Goal: Book appointment/travel/reservation

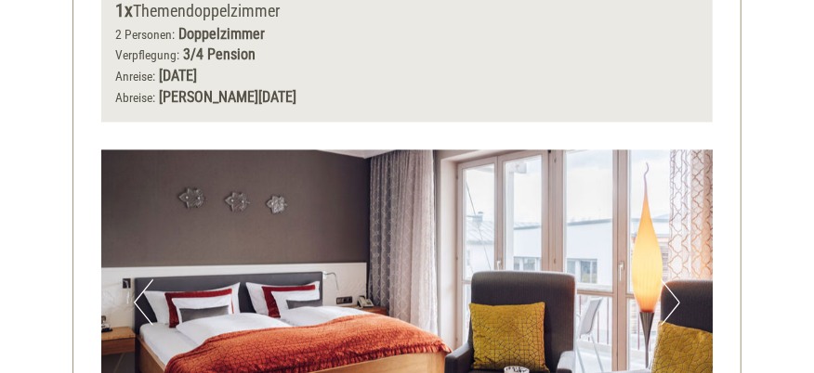
scroll to position [1208, 0]
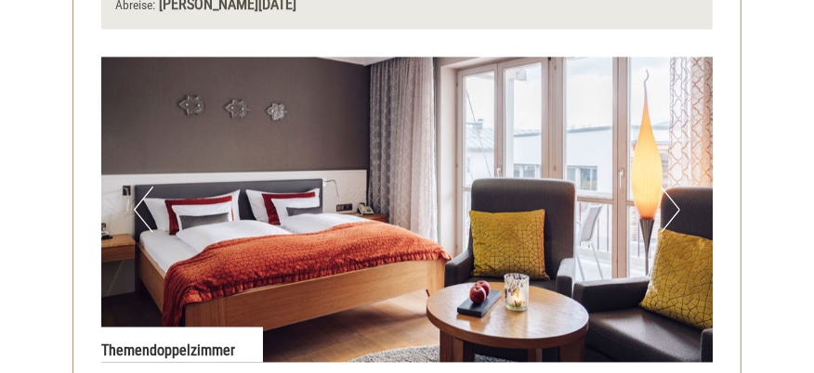
click at [676, 206] on button "Next" at bounding box center [671, 210] width 20 height 46
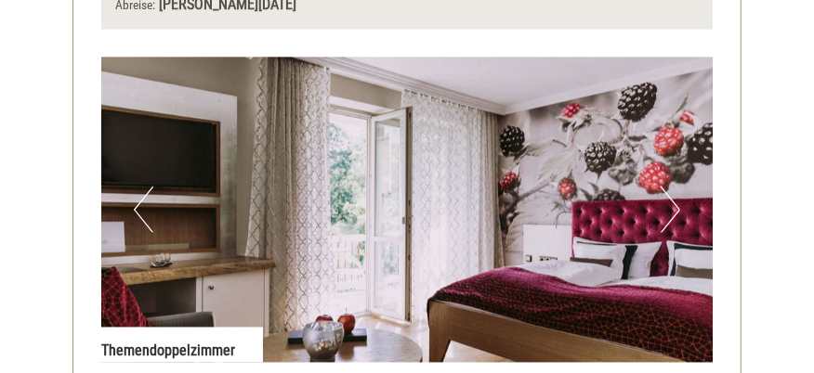
click at [676, 206] on button "Next" at bounding box center [671, 210] width 20 height 46
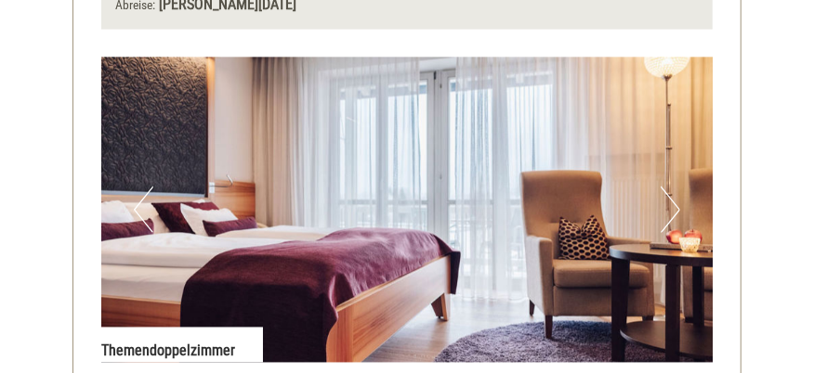
click at [676, 206] on button "Next" at bounding box center [671, 210] width 20 height 46
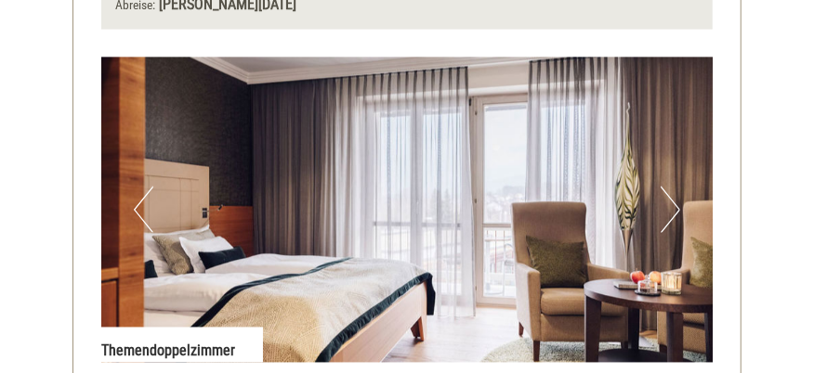
click at [676, 206] on button "Next" at bounding box center [671, 210] width 20 height 46
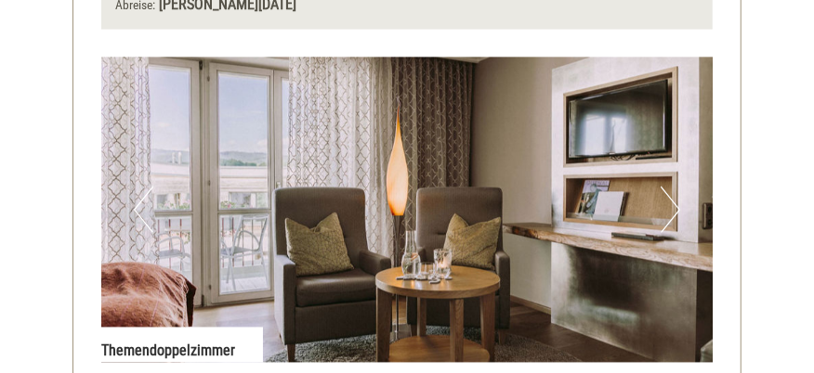
click at [676, 206] on button "Next" at bounding box center [671, 210] width 20 height 46
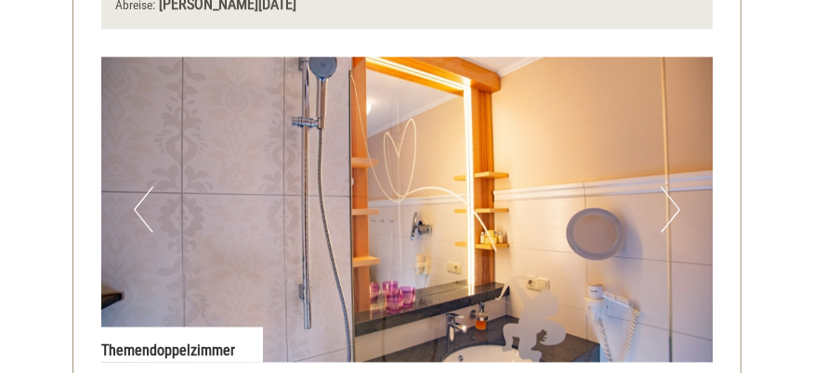
click at [676, 206] on button "Next" at bounding box center [671, 210] width 20 height 46
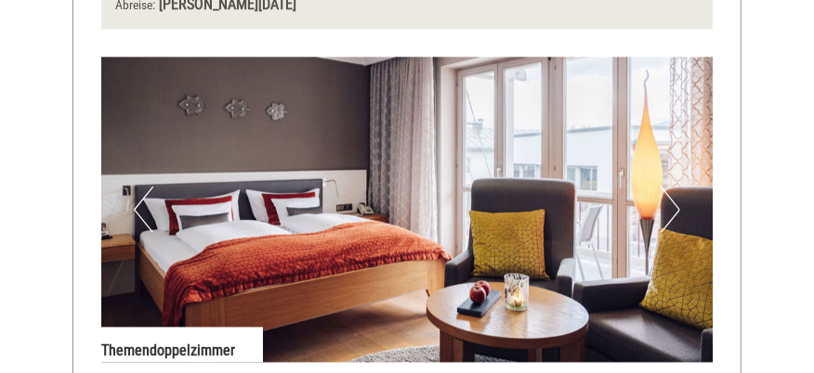
click at [133, 208] on img at bounding box center [406, 211] width 611 height 306
click at [674, 209] on button "Next" at bounding box center [671, 210] width 20 height 46
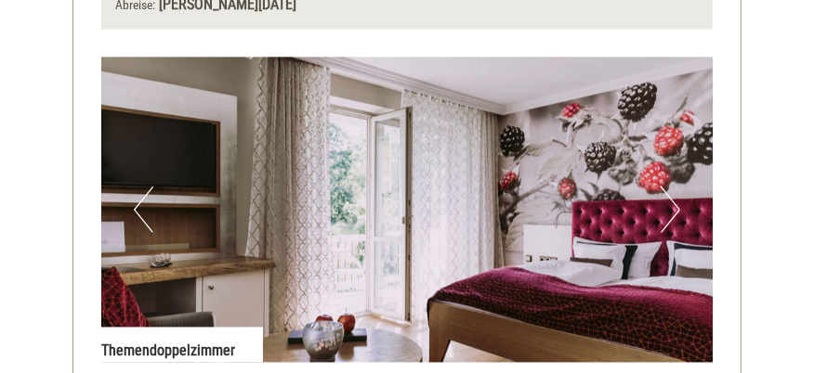
click at [179, 179] on img at bounding box center [406, 211] width 611 height 306
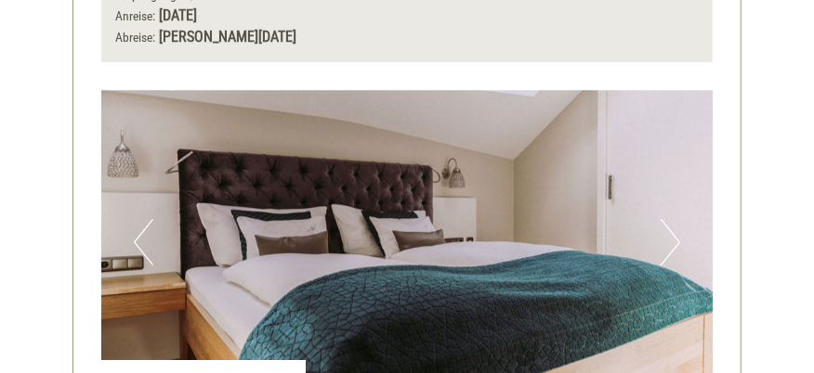
scroll to position [2600, 0]
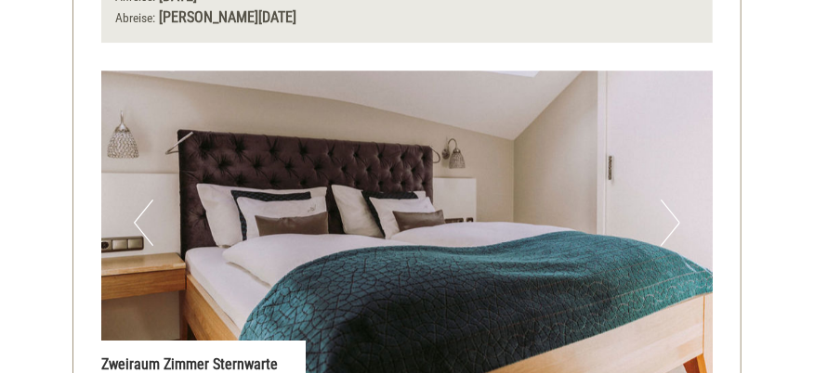
click at [677, 201] on button "Next" at bounding box center [671, 223] width 20 height 46
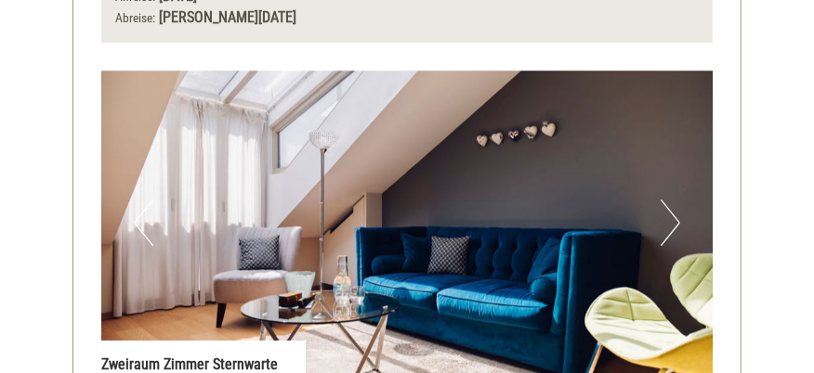
click at [677, 201] on button "Next" at bounding box center [671, 223] width 20 height 46
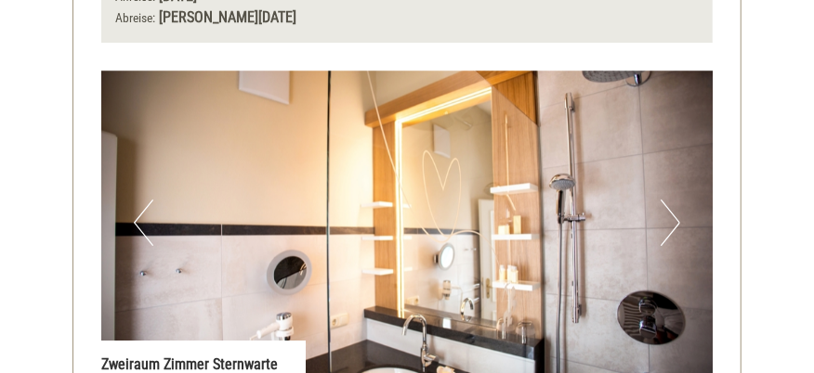
click at [677, 201] on button "Next" at bounding box center [671, 223] width 20 height 46
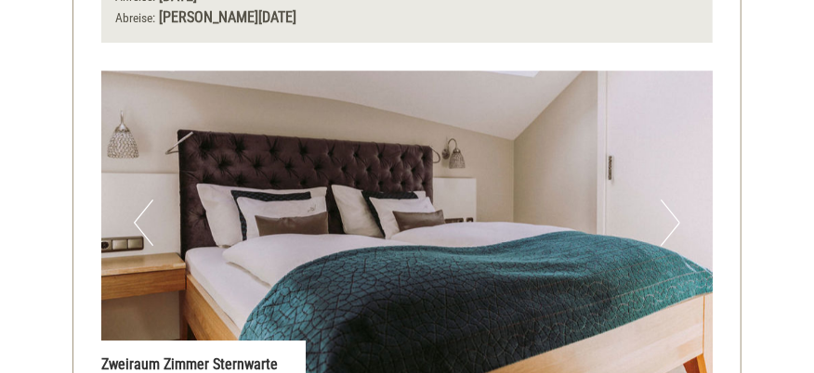
click at [677, 201] on button "Next" at bounding box center [671, 223] width 20 height 46
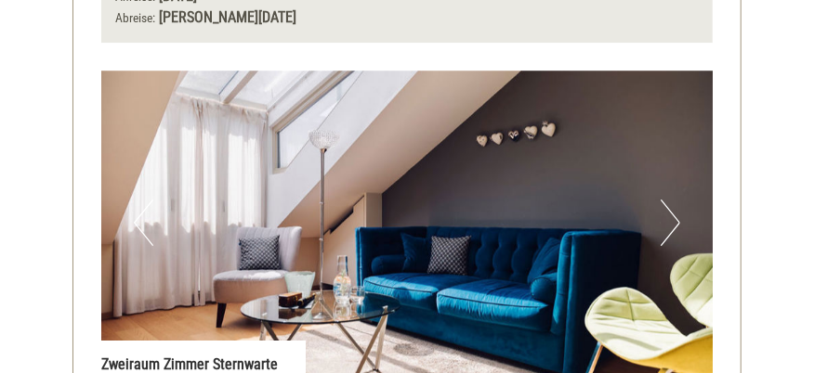
click at [677, 201] on button "Next" at bounding box center [671, 223] width 20 height 46
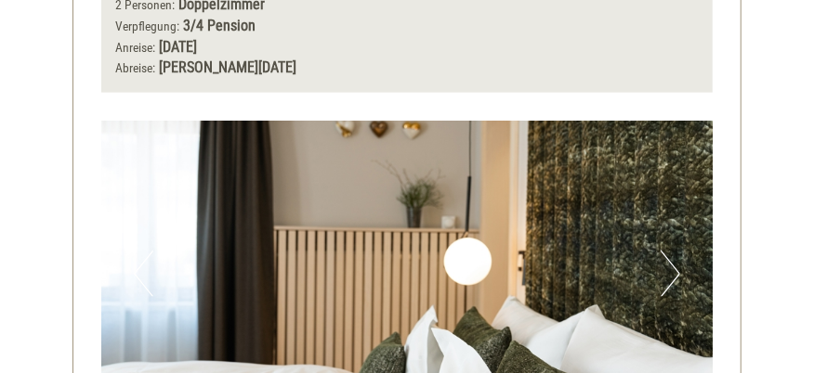
scroll to position [3995, 0]
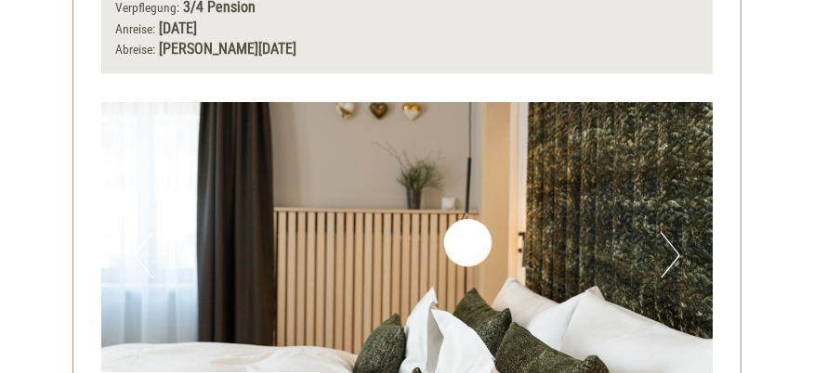
click at [676, 232] on button "Next" at bounding box center [671, 255] width 20 height 46
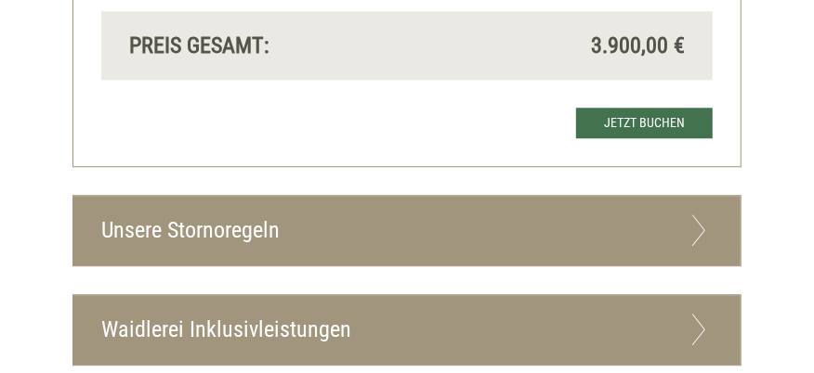
scroll to position [5017, 0]
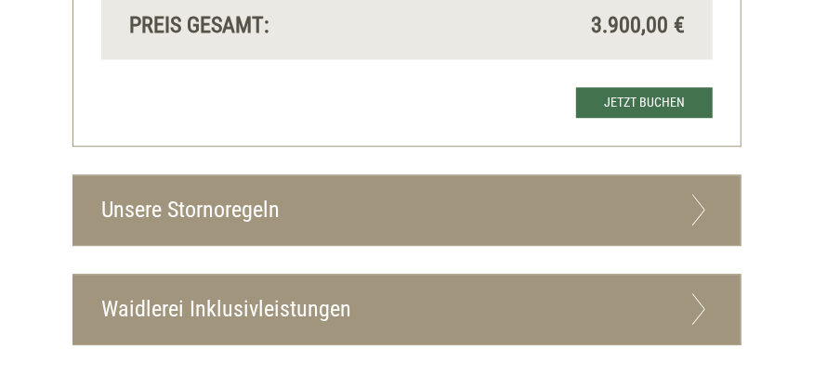
click at [703, 194] on icon at bounding box center [699, 210] width 27 height 32
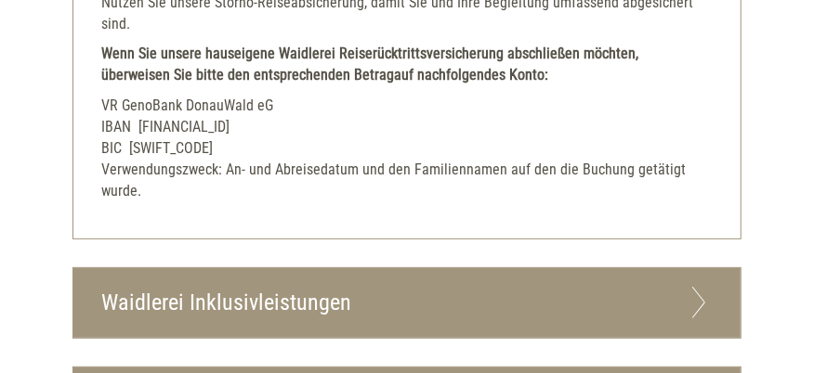
scroll to position [6038, 0]
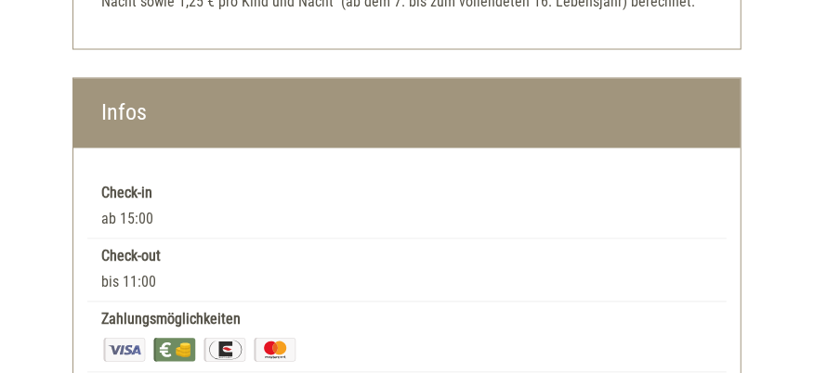
scroll to position [7339, 0]
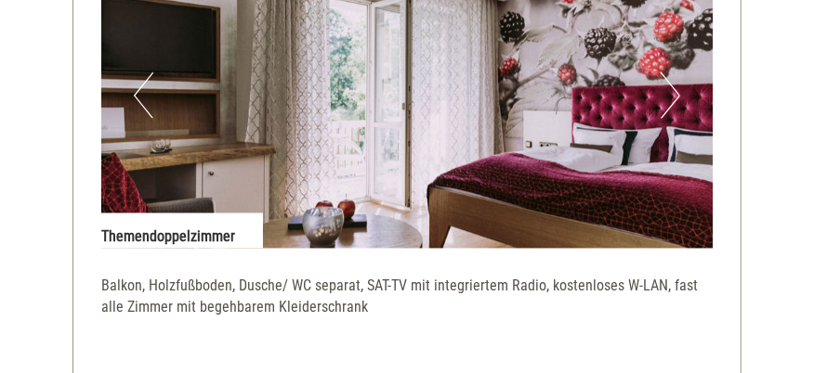
scroll to position [1304, 0]
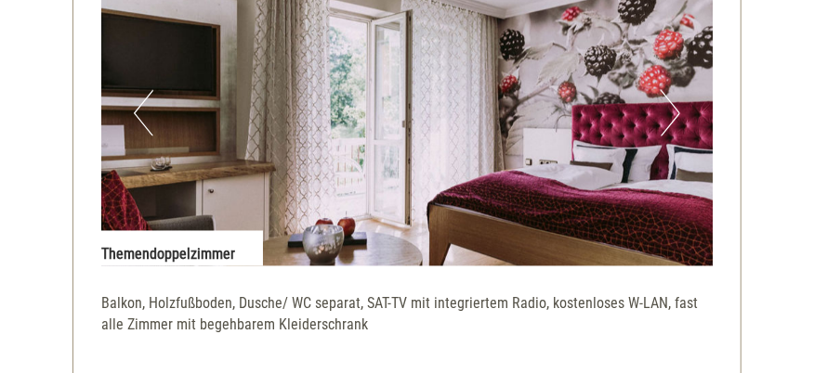
click at [677, 111] on button "Next" at bounding box center [671, 113] width 20 height 46
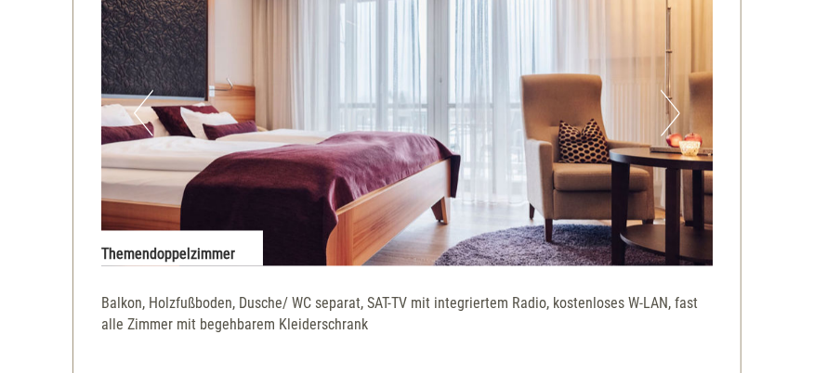
click at [677, 111] on button "Next" at bounding box center [671, 113] width 20 height 46
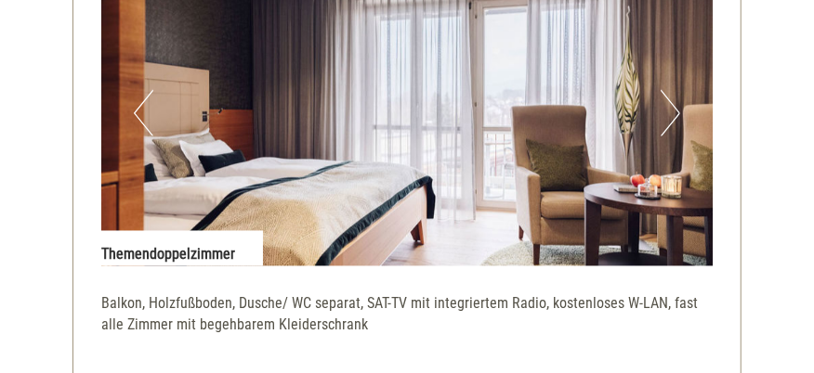
click at [677, 111] on button "Next" at bounding box center [671, 113] width 20 height 46
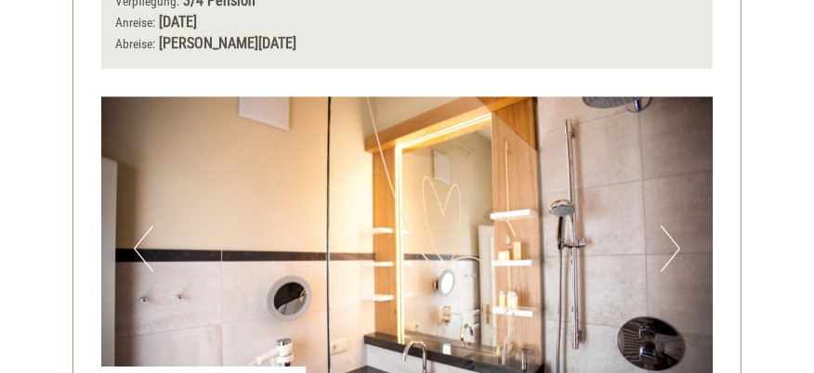
scroll to position [2605, 0]
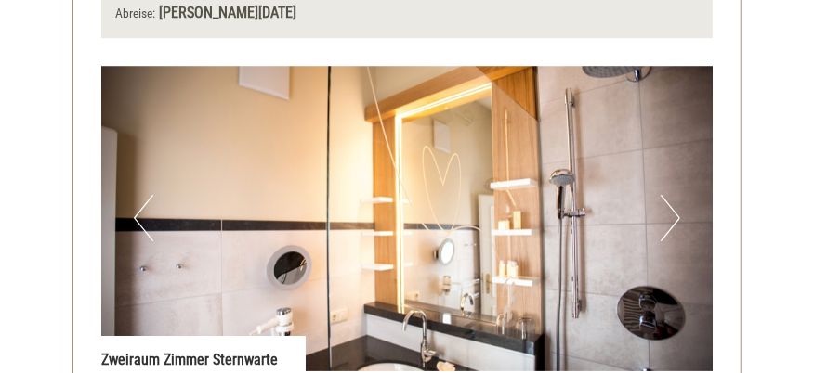
click at [670, 195] on button "Next" at bounding box center [671, 218] width 20 height 46
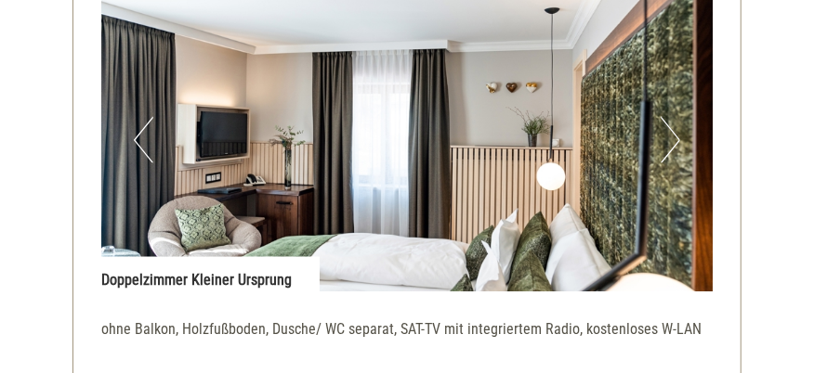
scroll to position [4092, 0]
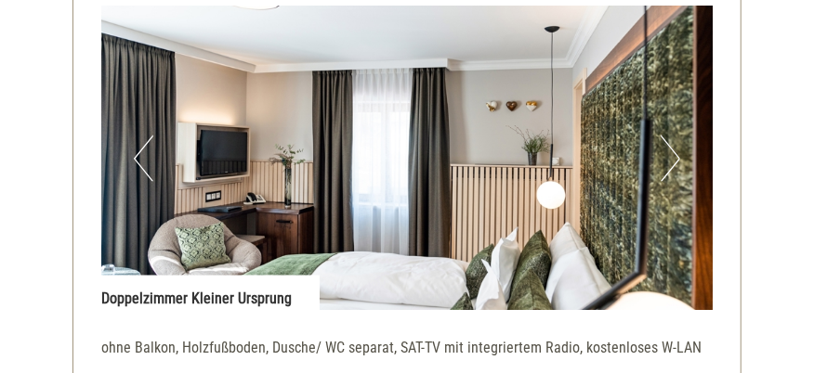
click at [672, 136] on button "Next" at bounding box center [671, 159] width 20 height 46
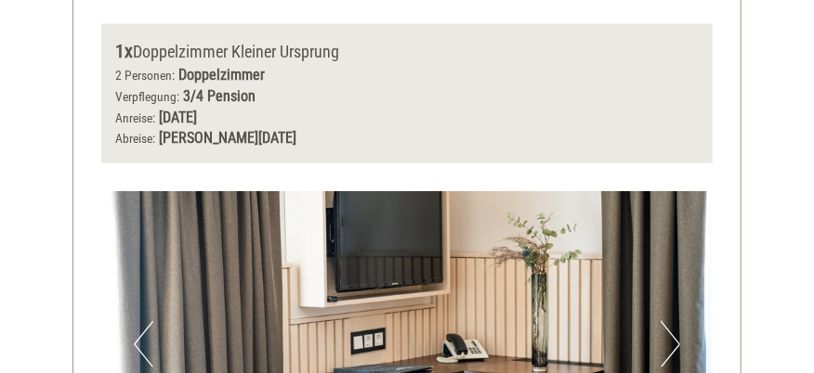
scroll to position [3999, 0]
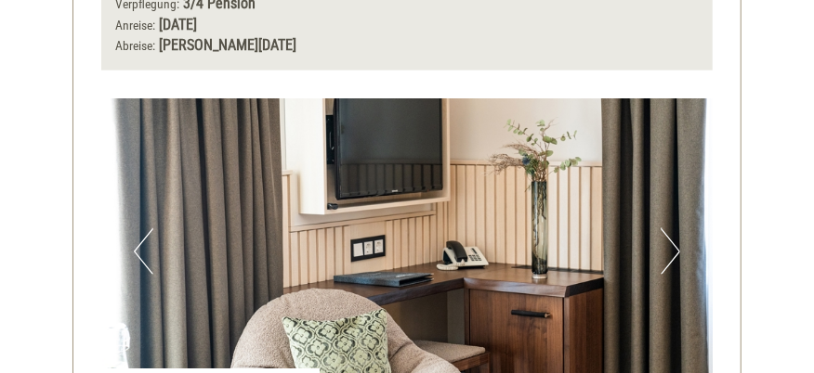
click at [678, 229] on button "Next" at bounding box center [671, 252] width 20 height 46
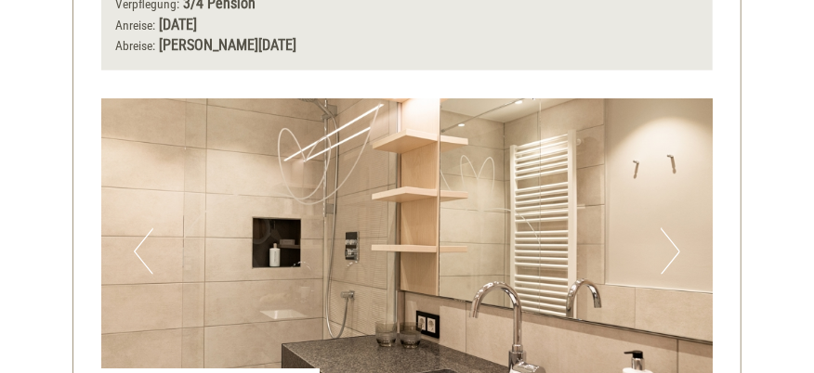
click at [678, 229] on button "Next" at bounding box center [671, 252] width 20 height 46
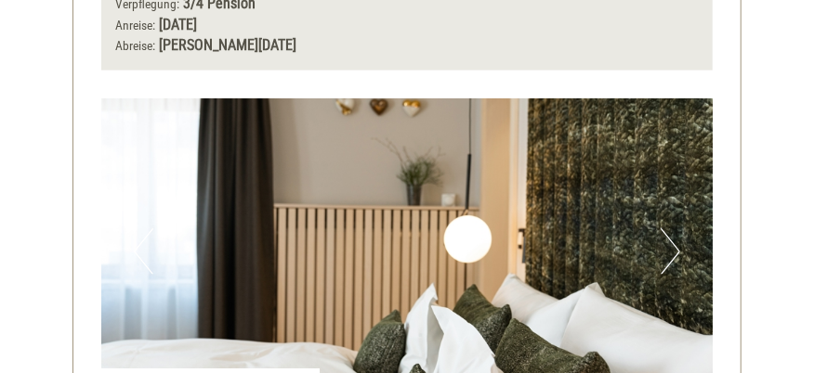
click at [671, 229] on button "Next" at bounding box center [671, 252] width 20 height 46
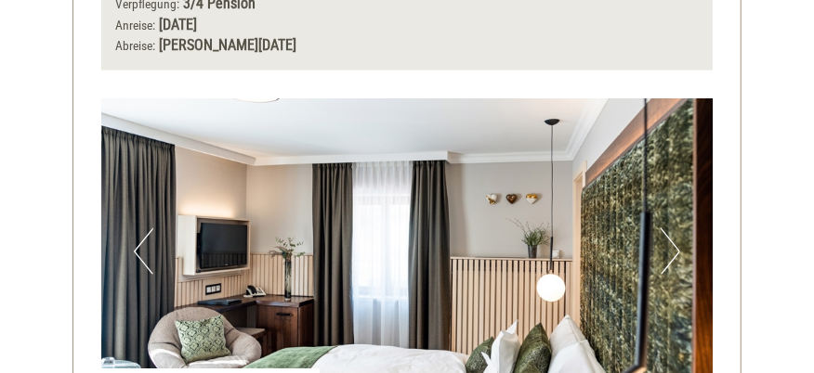
click at [675, 229] on button "Next" at bounding box center [671, 252] width 20 height 46
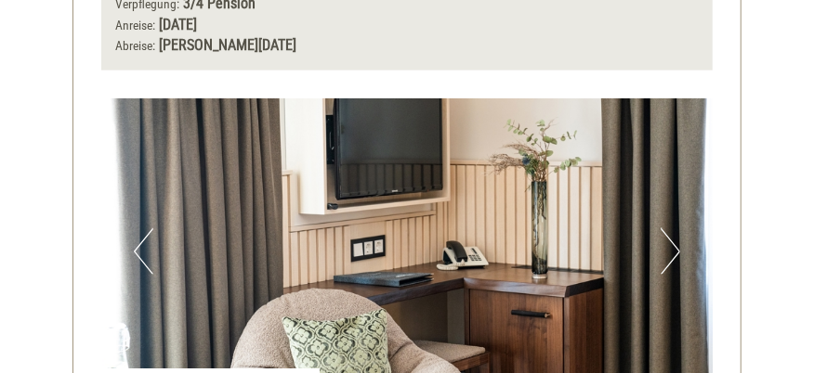
click at [675, 229] on button "Next" at bounding box center [671, 252] width 20 height 46
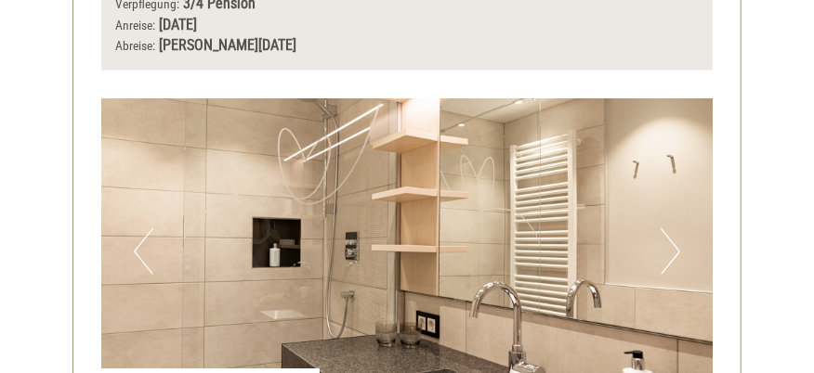
click at [675, 229] on button "Next" at bounding box center [671, 252] width 20 height 46
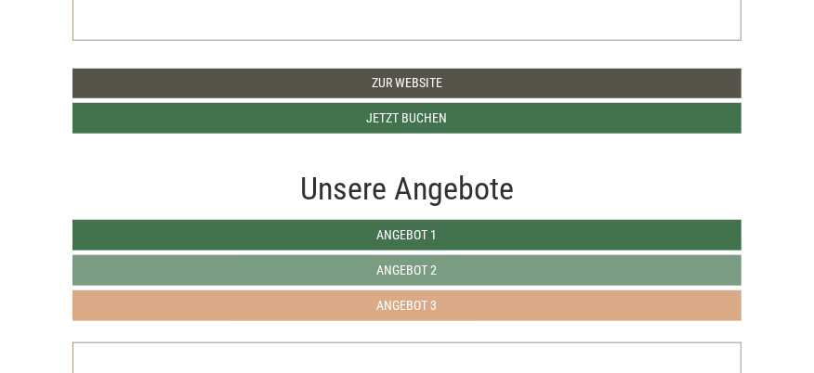
scroll to position [649, 0]
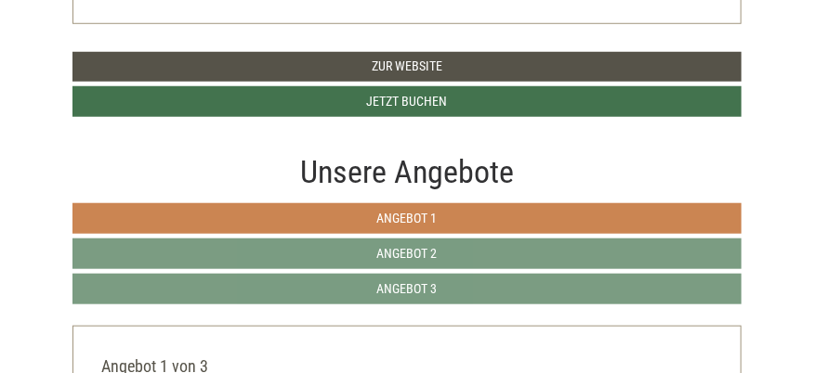
click at [398, 221] on span "Angebot 1" at bounding box center [407, 218] width 60 height 15
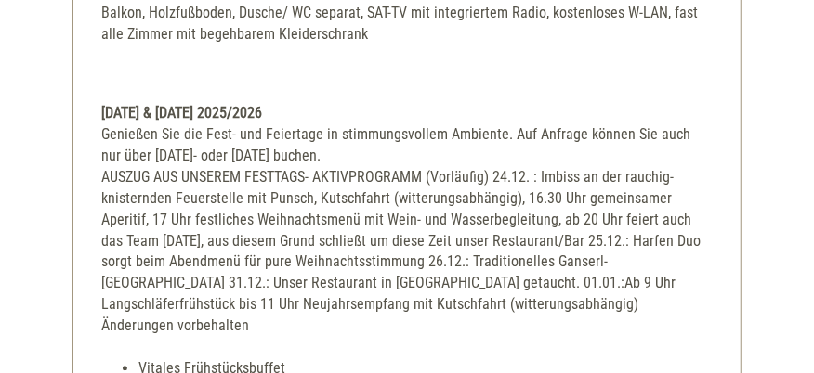
scroll to position [1317, 0]
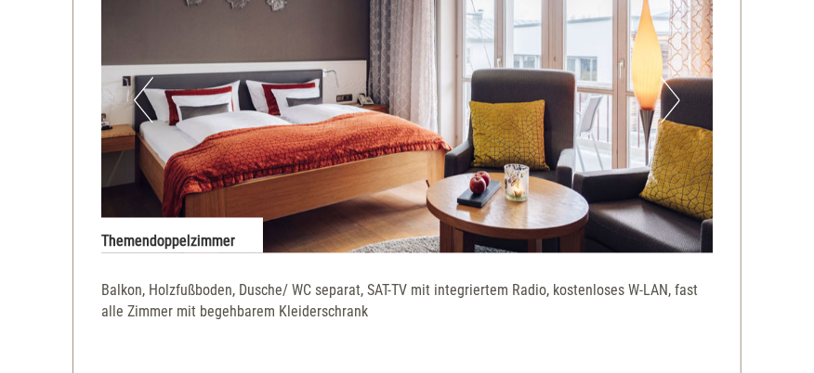
click at [676, 103] on button "Next" at bounding box center [671, 100] width 20 height 46
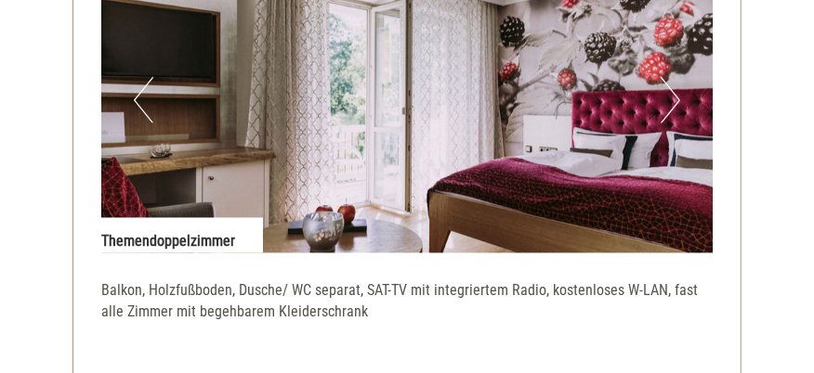
click at [667, 109] on button "Next" at bounding box center [671, 100] width 20 height 46
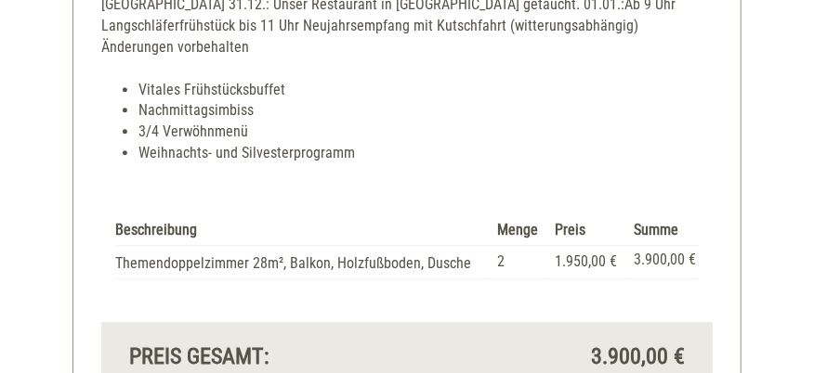
scroll to position [1968, 0]
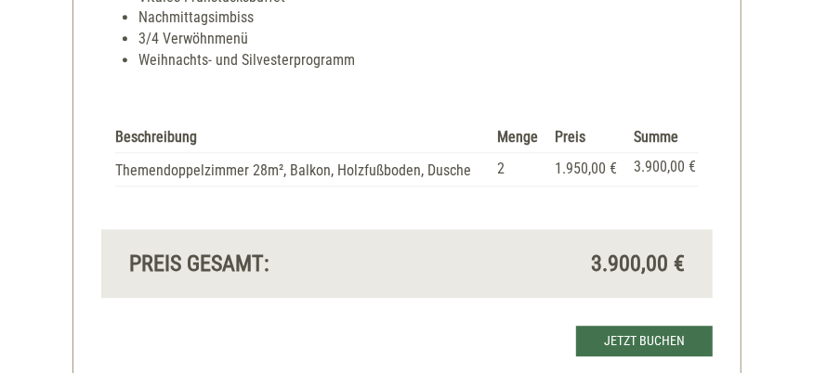
click at [351, 153] on td "Themendoppelzimmer 28m², Balkon, Holzfußboden, Dusche" at bounding box center [302, 168] width 374 height 33
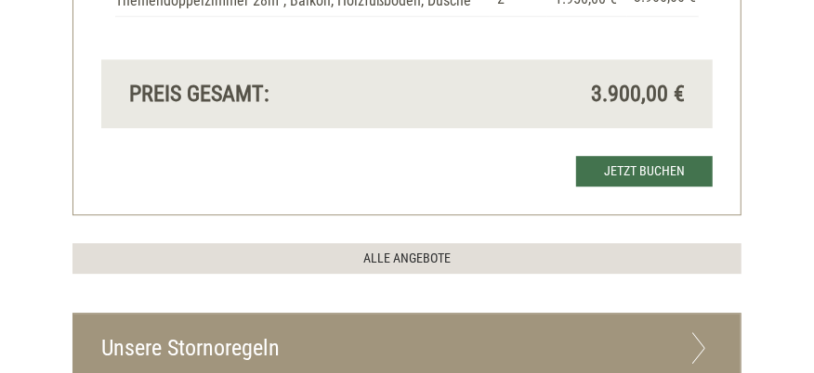
scroll to position [2154, 0]
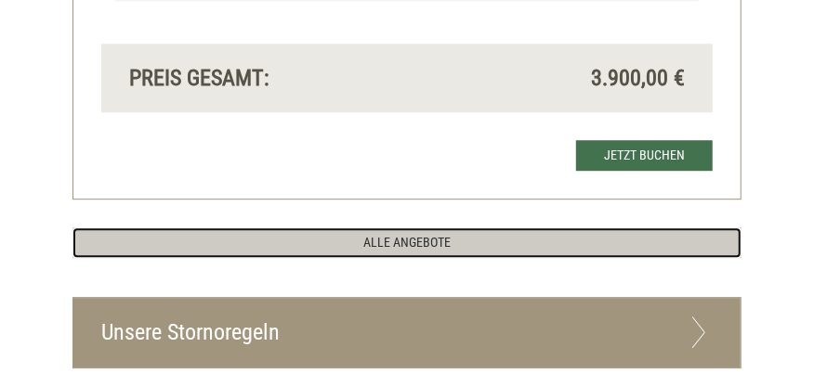
click at [406, 228] on link "ALLE ANGEBOTE" at bounding box center [406, 243] width 669 height 31
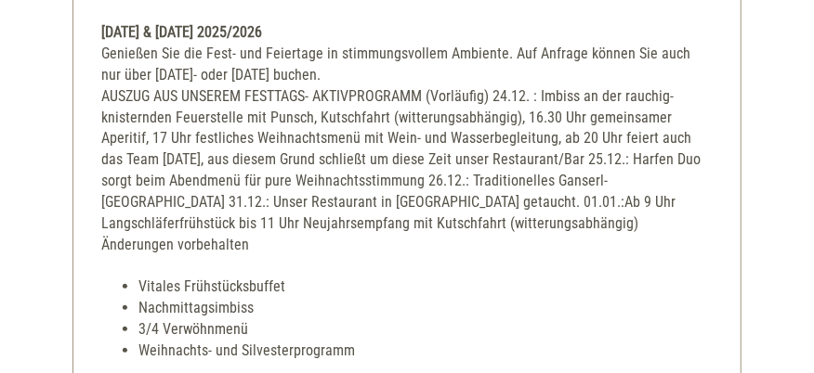
scroll to position [2804, 0]
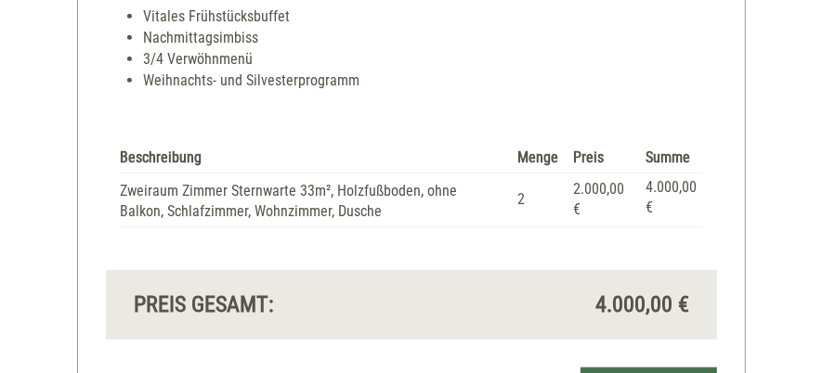
scroll to position [3437, 0]
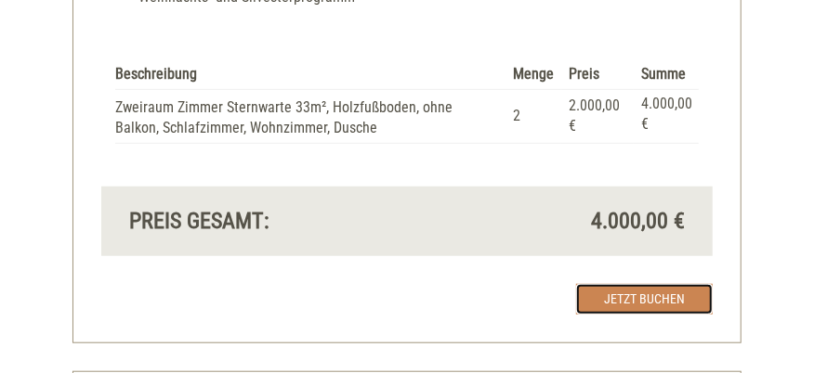
click at [640, 284] on link "Jetzt buchen" at bounding box center [644, 299] width 137 height 31
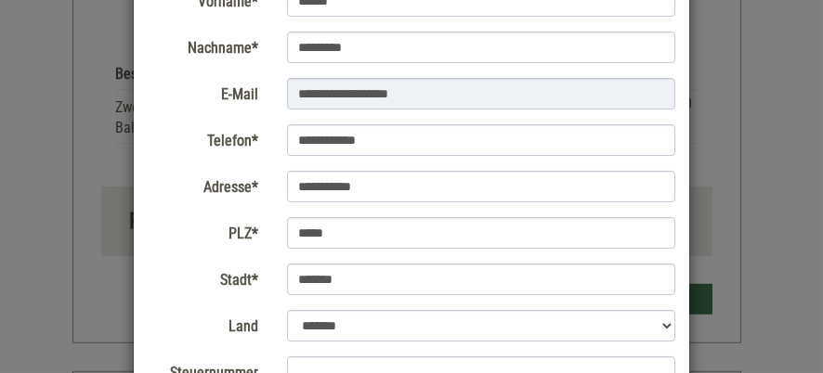
scroll to position [279, 0]
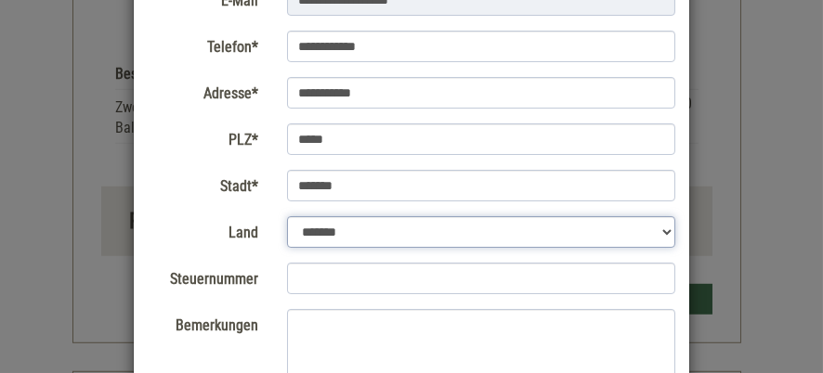
click at [390, 231] on select "**********" at bounding box center [481, 232] width 389 height 32
select select "*"
click at [287, 216] on select "**********" at bounding box center [481, 232] width 389 height 32
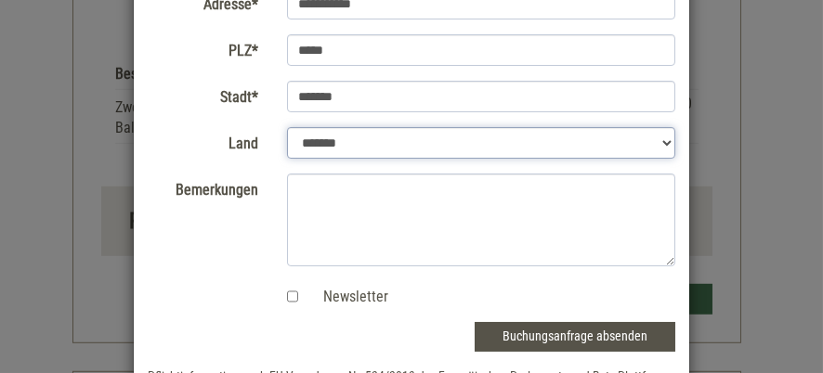
scroll to position [464, 0]
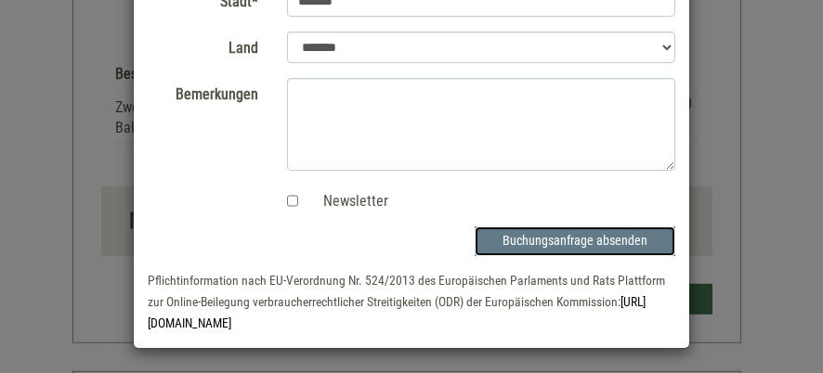
click at [562, 240] on button "Buchungsanfrage absenden" at bounding box center [575, 242] width 201 height 30
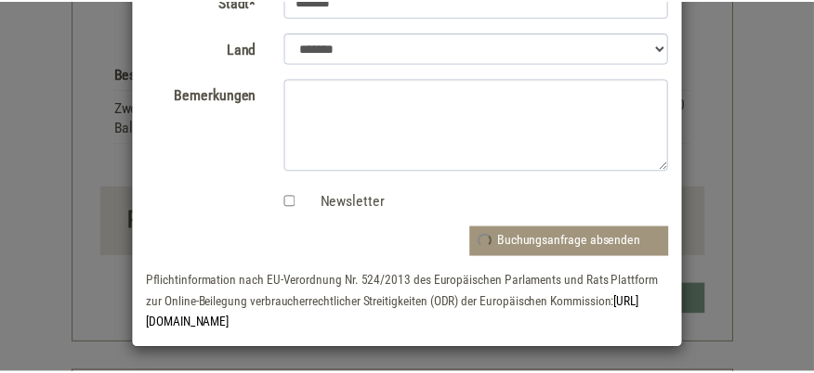
scroll to position [0, 0]
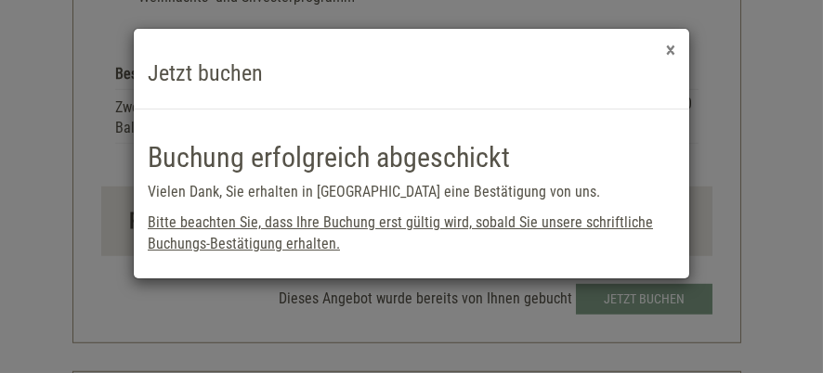
click at [672, 48] on button "×" at bounding box center [670, 51] width 9 height 20
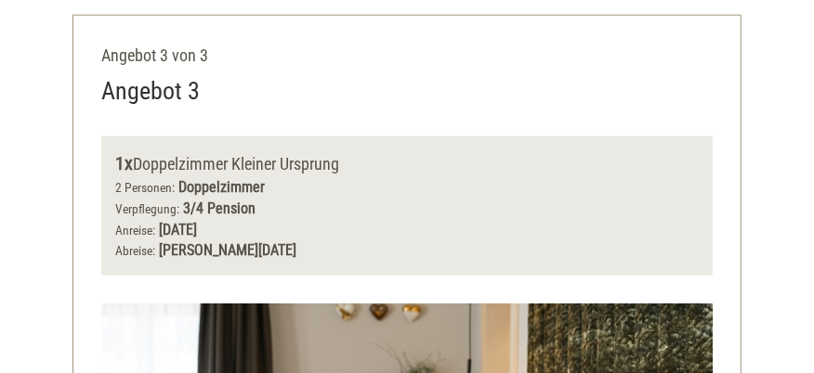
scroll to position [3809, 0]
